Goal: Task Accomplishment & Management: Manage account settings

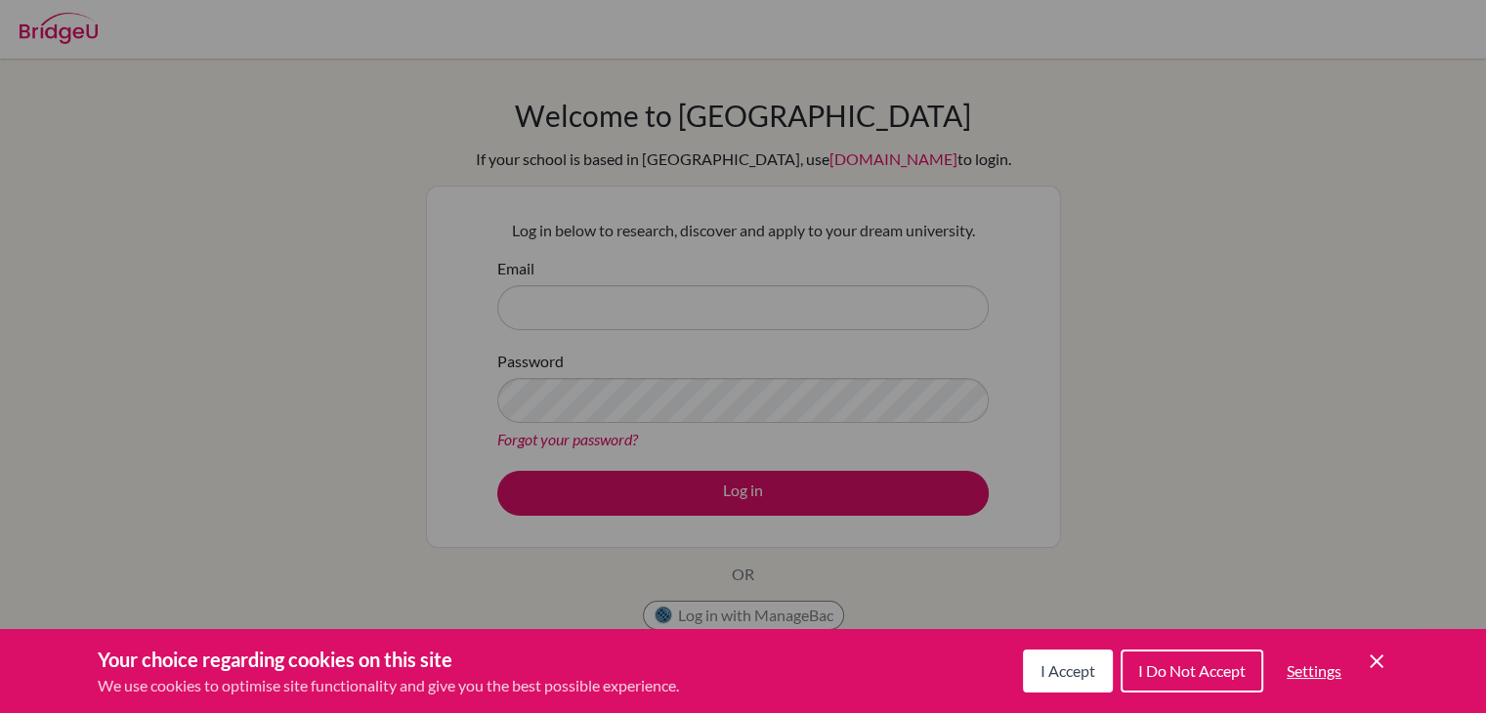
drag, startPoint x: 1380, startPoint y: 665, endPoint x: 1303, endPoint y: 602, distance: 99.4
click at [1379, 665] on icon "Save and close" at bounding box center [1377, 662] width 14 height 14
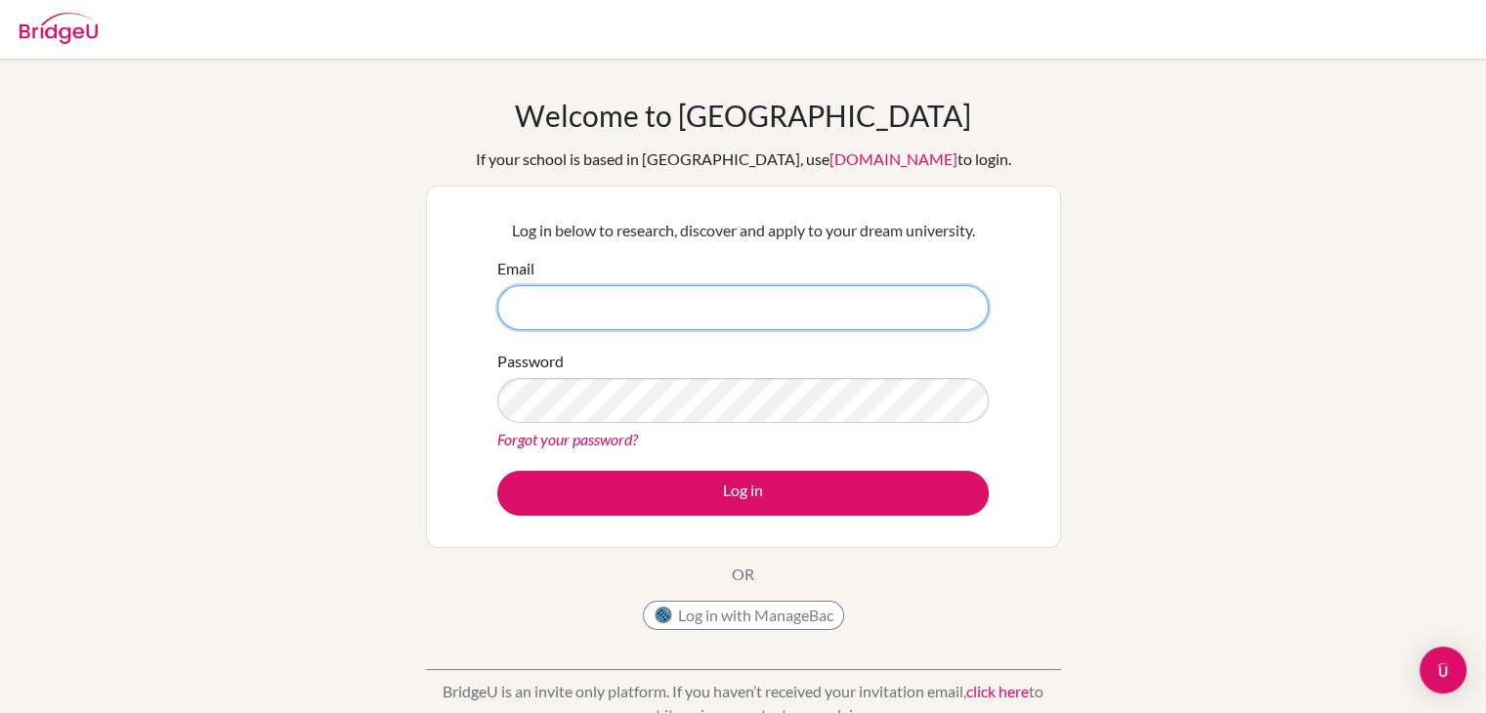
click at [718, 305] on input "Email" at bounding box center [743, 307] width 492 height 45
type input "t"
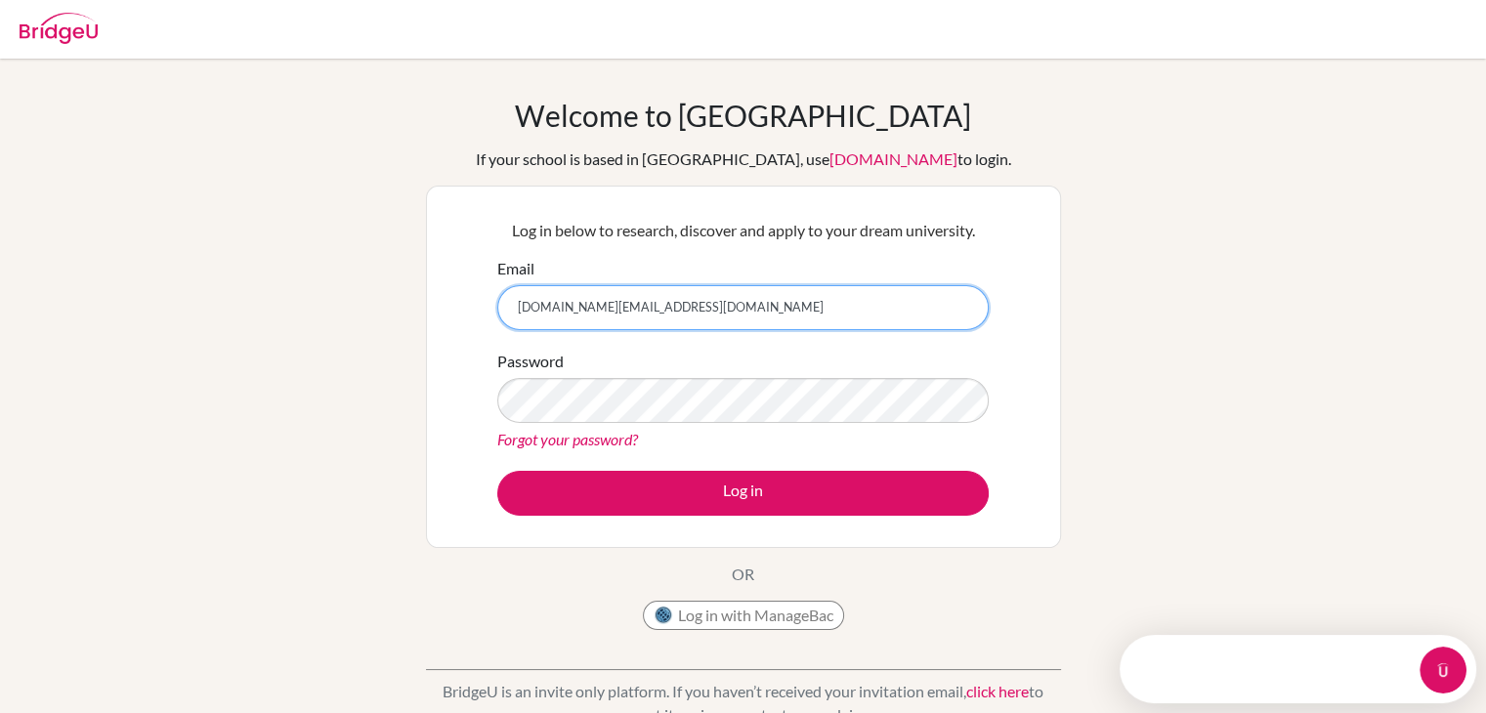
type input "[DOMAIN_NAME][EMAIL_ADDRESS][DOMAIN_NAME]"
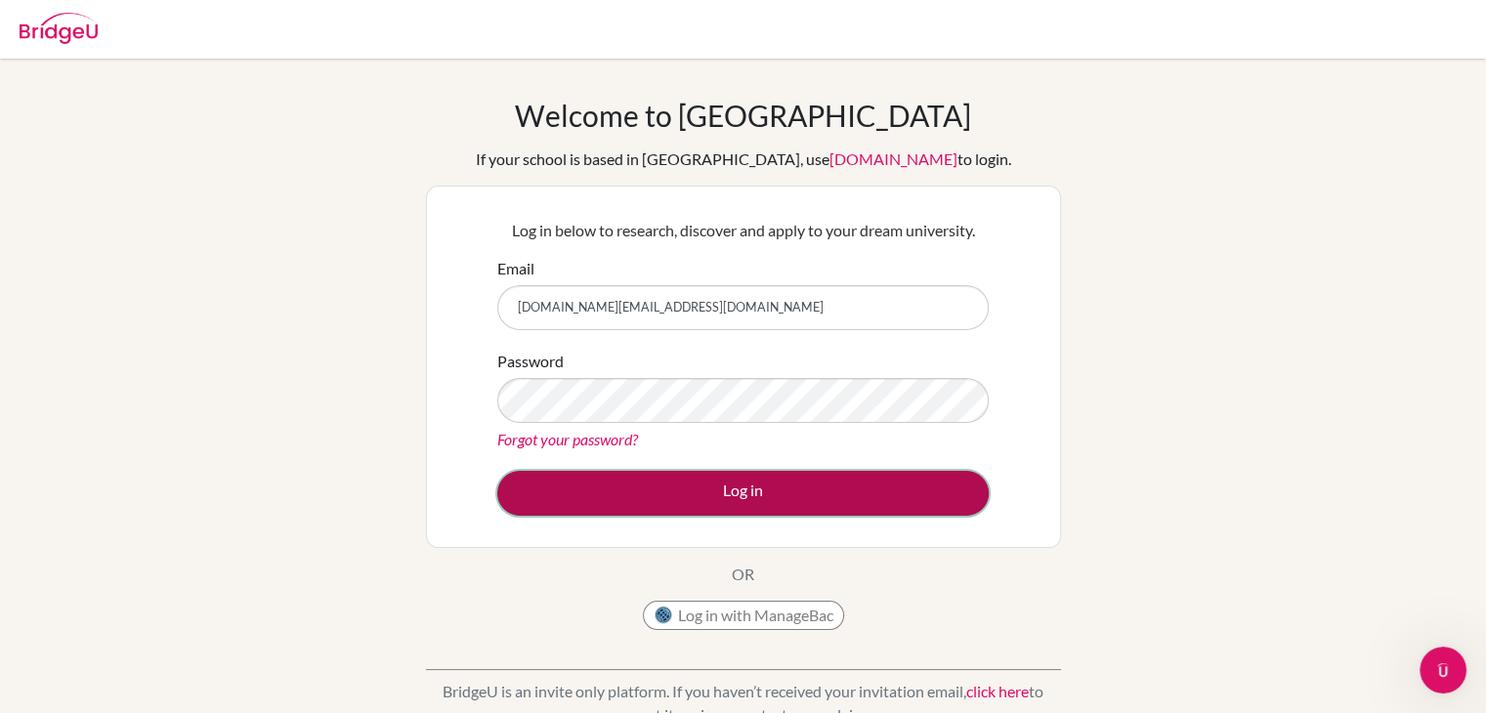
click at [702, 504] on button "Log in" at bounding box center [743, 493] width 492 height 45
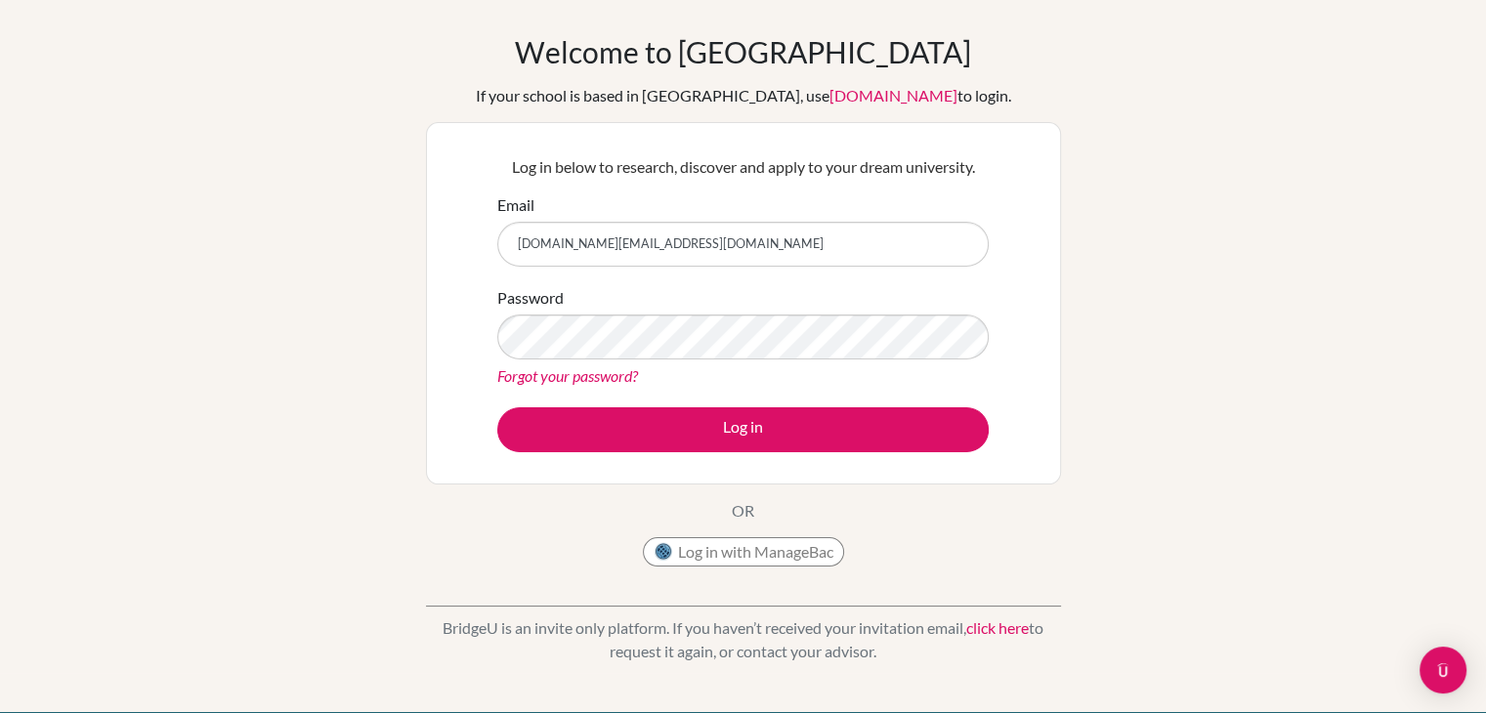
scroll to position [98, 0]
